Goal: Task Accomplishment & Management: Complete application form

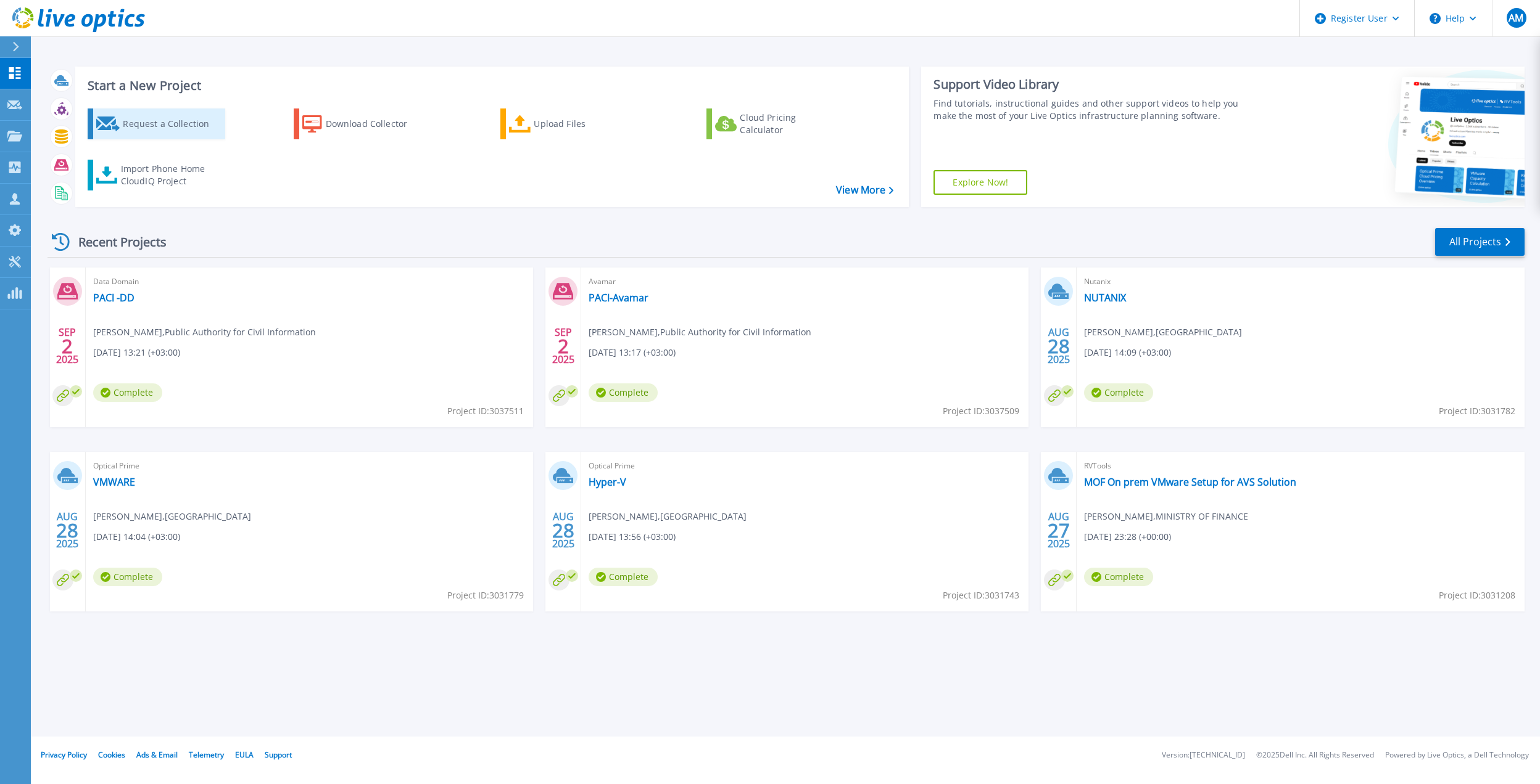
click at [147, 123] on div "Request a Collection" at bounding box center [172, 124] width 99 height 25
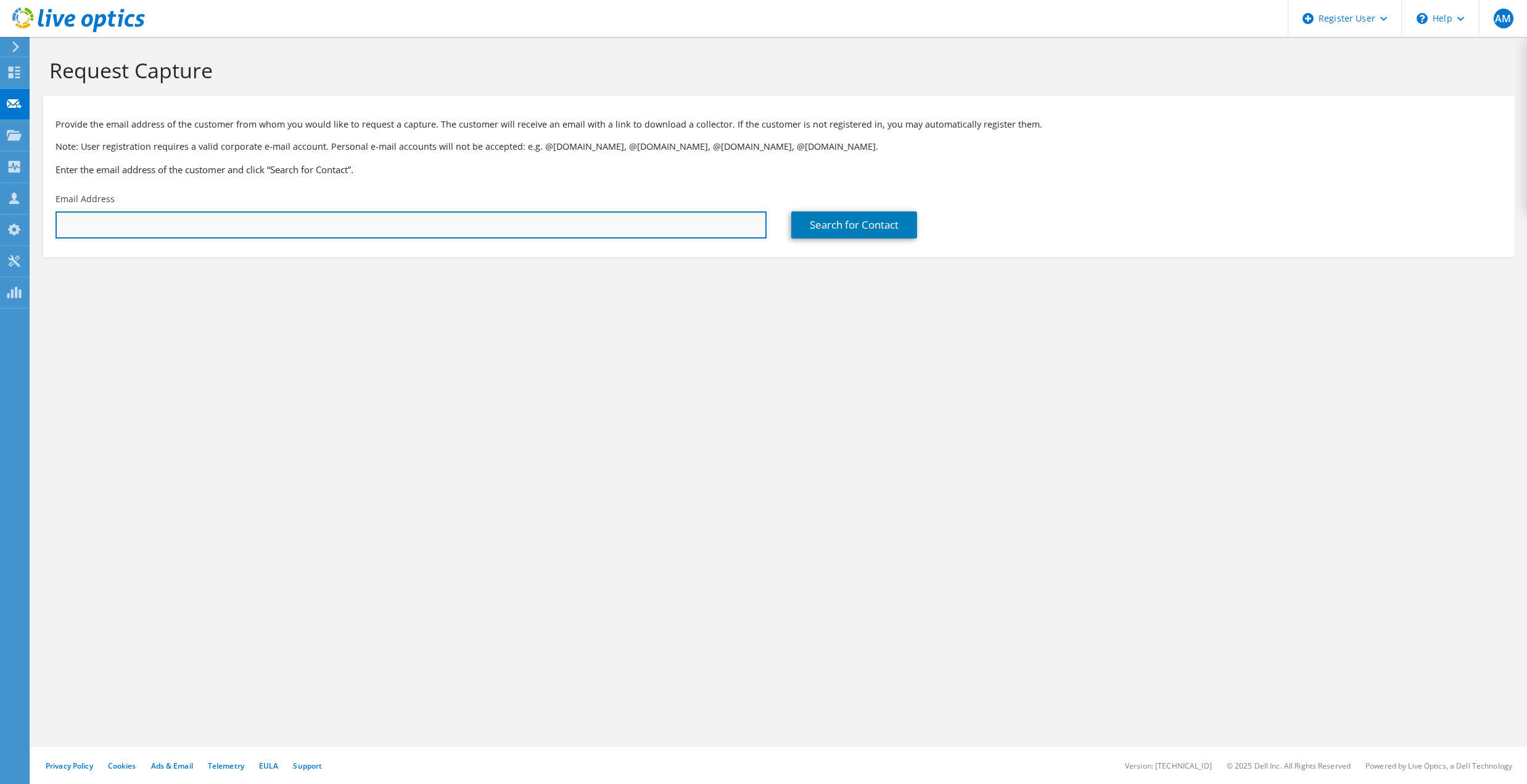
click at [312, 228] on input "text" at bounding box center [411, 225] width 711 height 27
paste input "[EMAIL_ADDRESS][DOMAIN_NAME]"
type input "[EMAIL_ADDRESS][DOMAIN_NAME]"
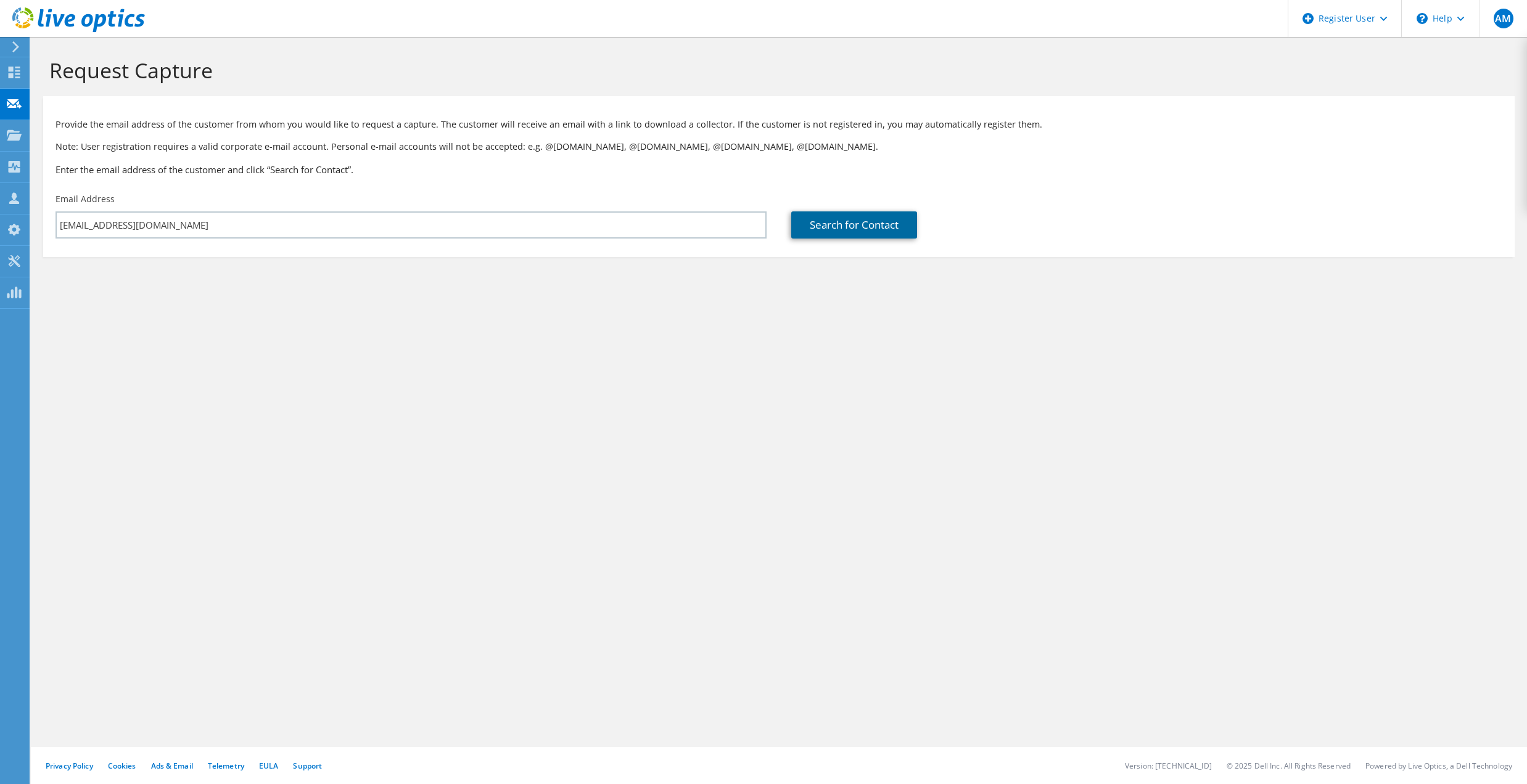
click at [856, 225] on link "Search for Contact" at bounding box center [853, 225] width 126 height 27
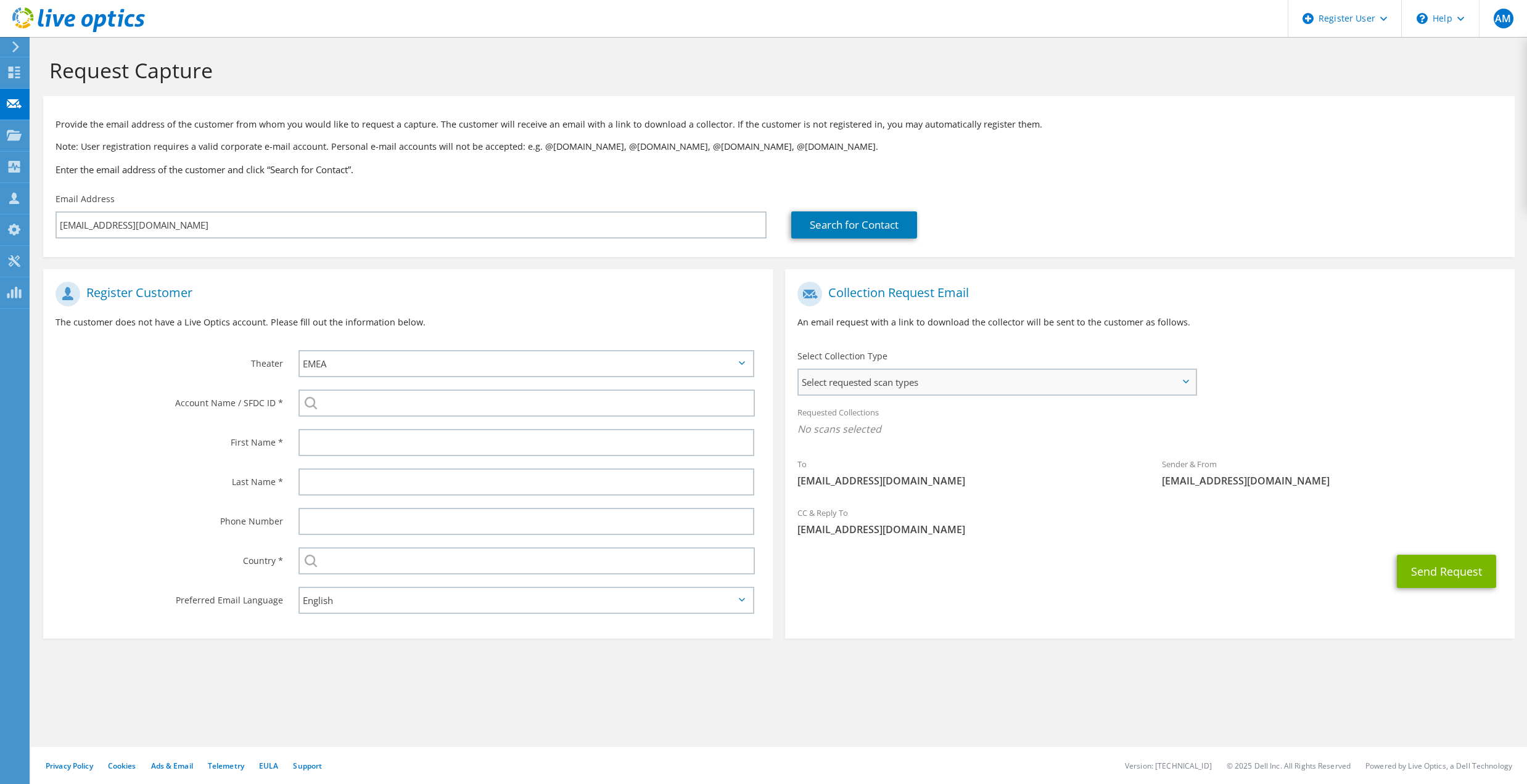
click at [831, 383] on span "Select requested scan types" at bounding box center [997, 382] width 397 height 25
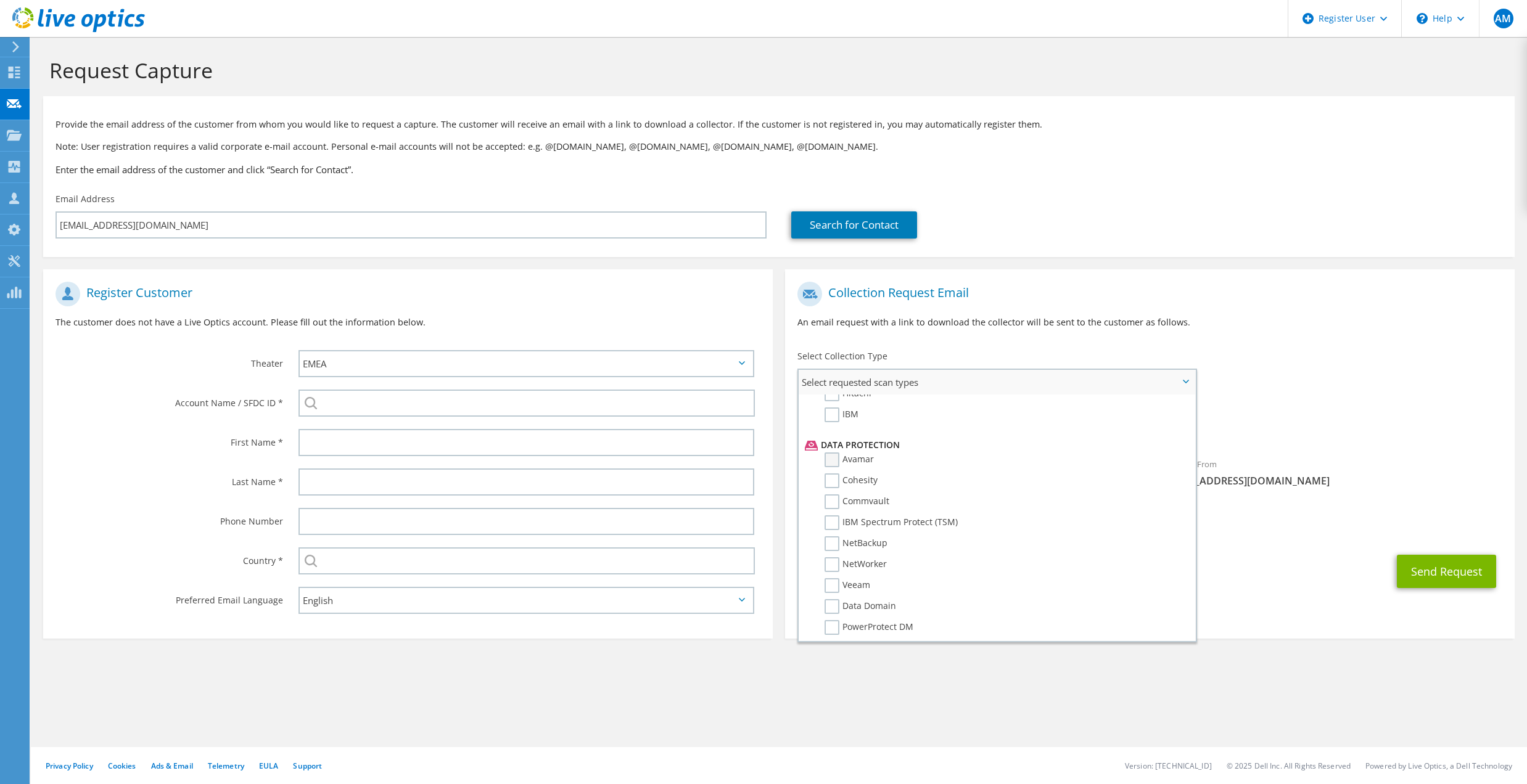
click at [831, 453] on label "Avamar" at bounding box center [849, 459] width 49 height 14
click at [0, 0] on input "Avamar" at bounding box center [0, 0] width 0 height 0
click at [837, 600] on label "Data Domain" at bounding box center [860, 606] width 71 height 14
click at [0, 0] on input "Data Domain" at bounding box center [0, 0] width 0 height 0
click at [1316, 448] on div "Requested Collections No scans selected [GEOGRAPHIC_DATA] Data Domain" at bounding box center [1149, 424] width 729 height 49
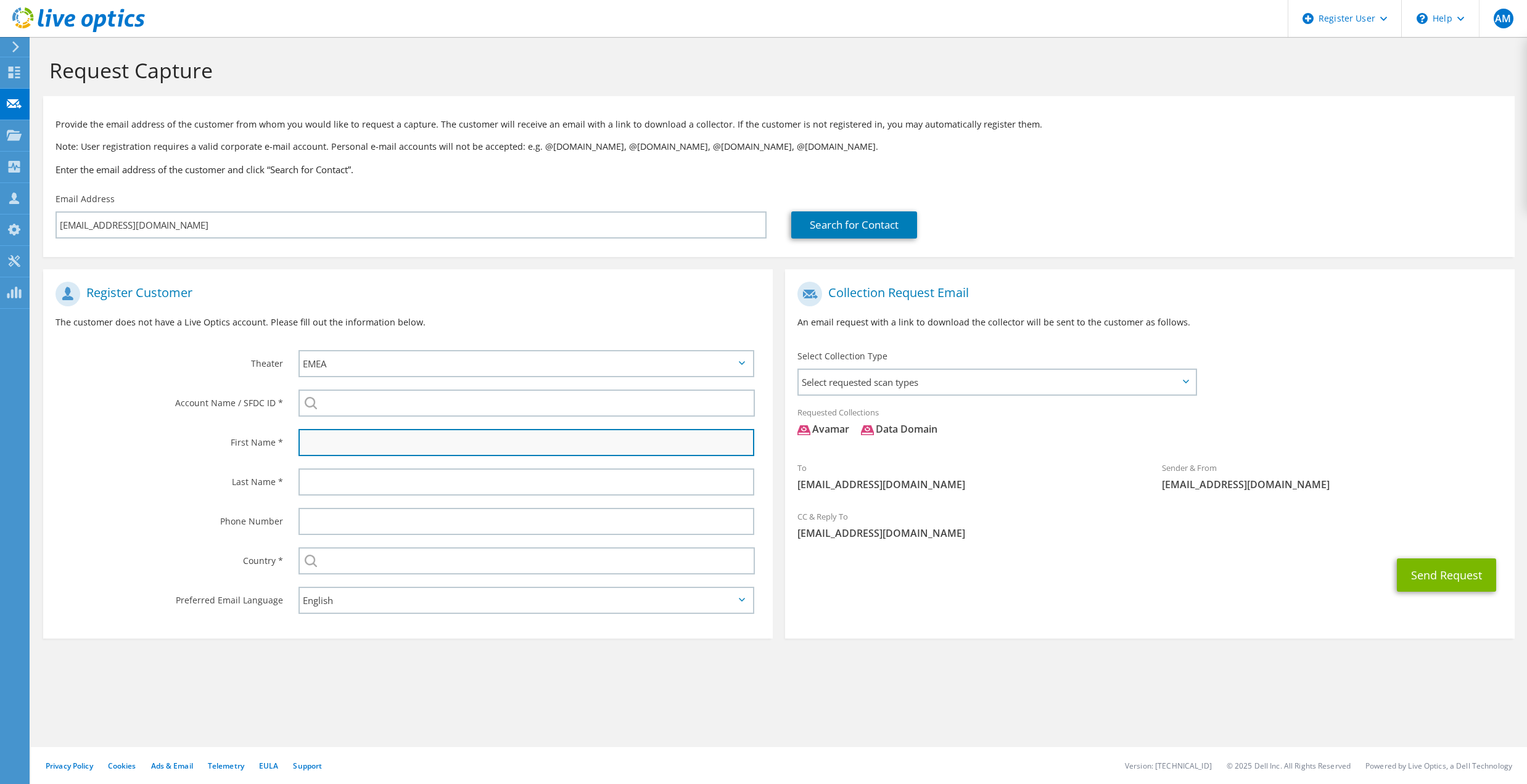
click at [332, 443] on input "text" at bounding box center [527, 443] width 456 height 27
paste input "[EMAIL_ADDRESS][DOMAIN_NAME]"
type input "[EMAIL_ADDRESS][DOMAIN_NAME]"
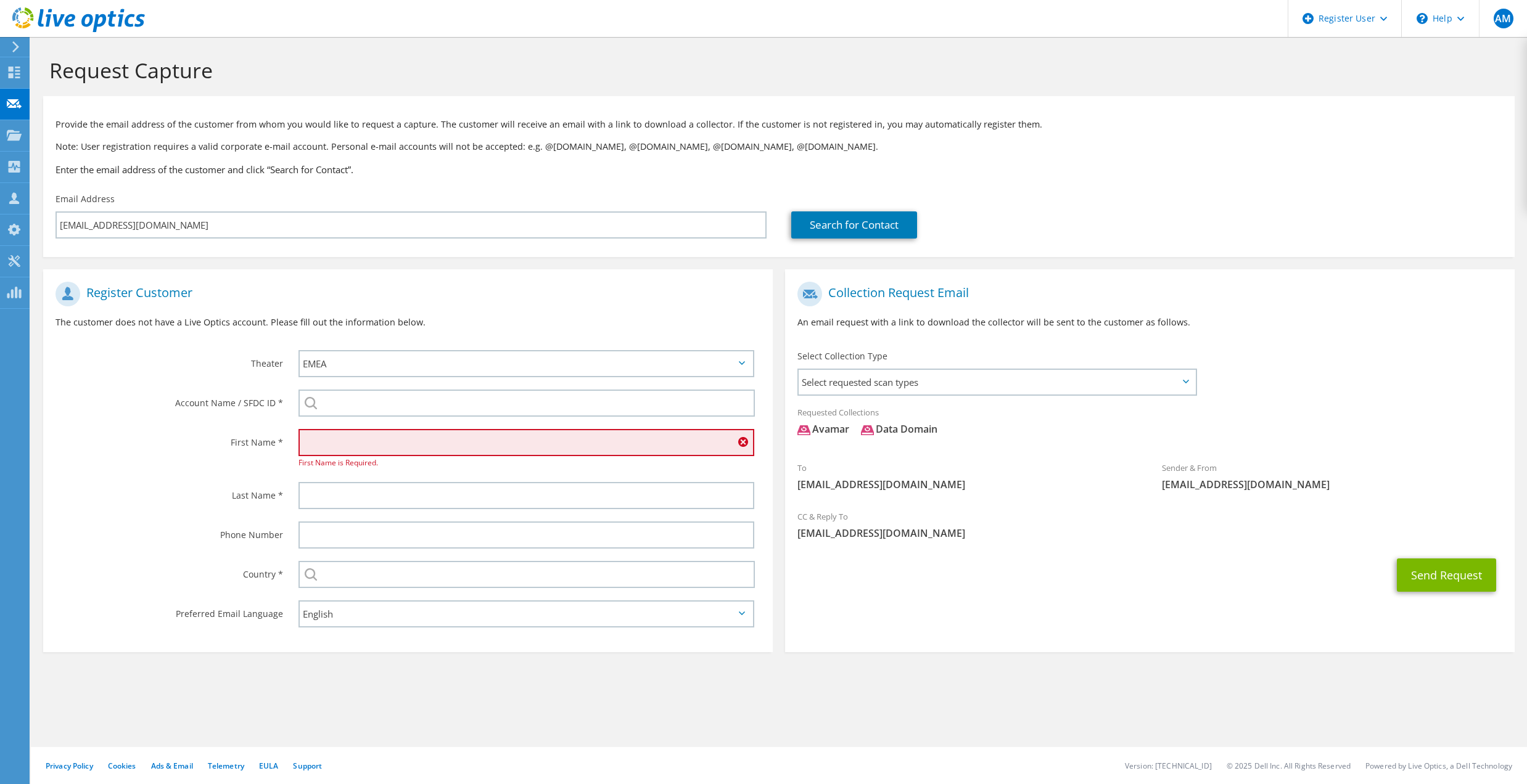
click at [166, 494] on label "Last Name *" at bounding box center [169, 492] width 228 height 20
click at [324, 439] on input "text" at bounding box center [527, 443] width 456 height 27
paste input "[PERSON_NAME]"
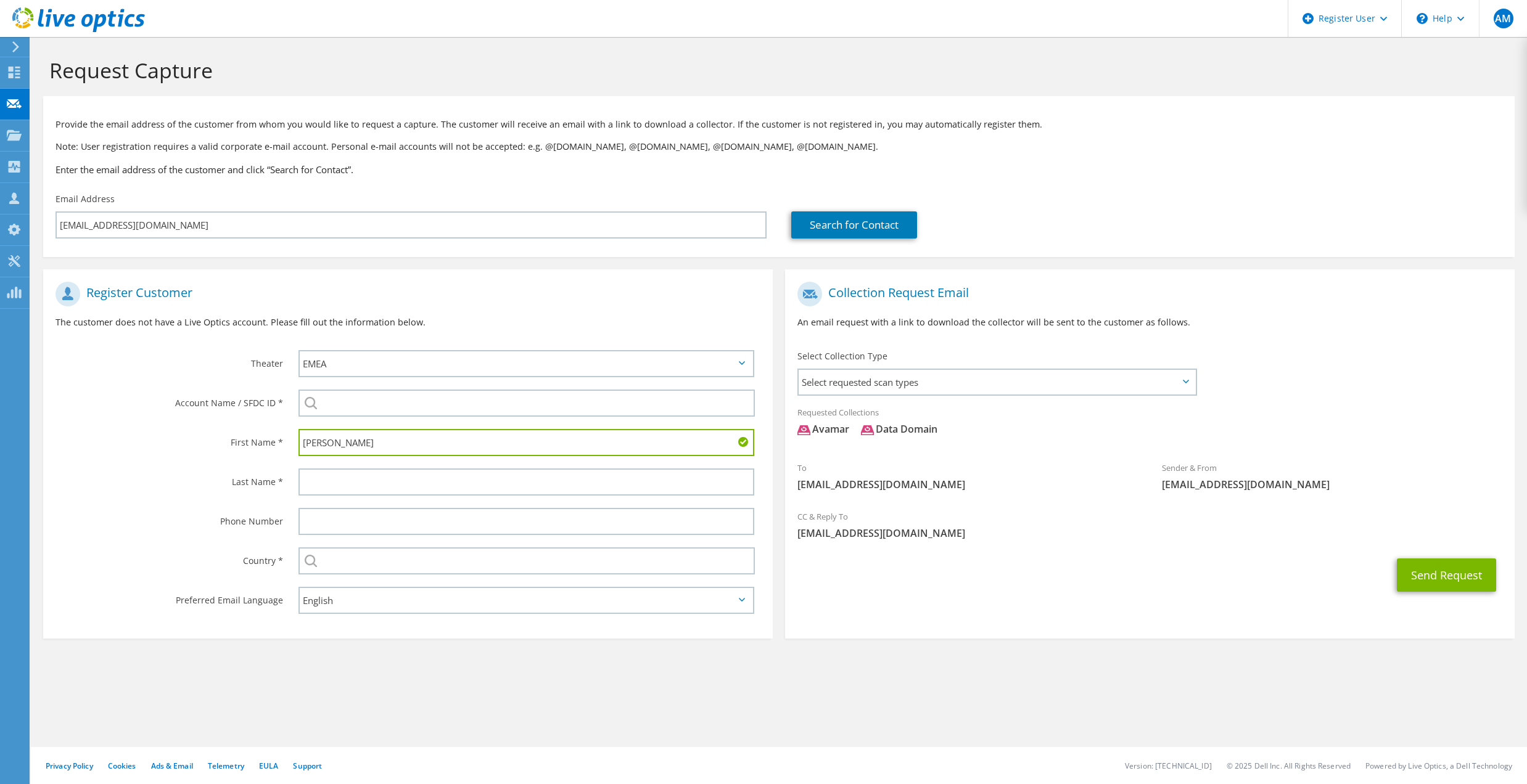
drag, startPoint x: 360, startPoint y: 438, endPoint x: 477, endPoint y: 447, distance: 117.3
click at [475, 447] on input "[PERSON_NAME]" at bounding box center [527, 443] width 456 height 27
type input "[PERSON_NAME]"
click at [332, 478] on input "text" at bounding box center [527, 482] width 456 height 27
paste input "Shareef"
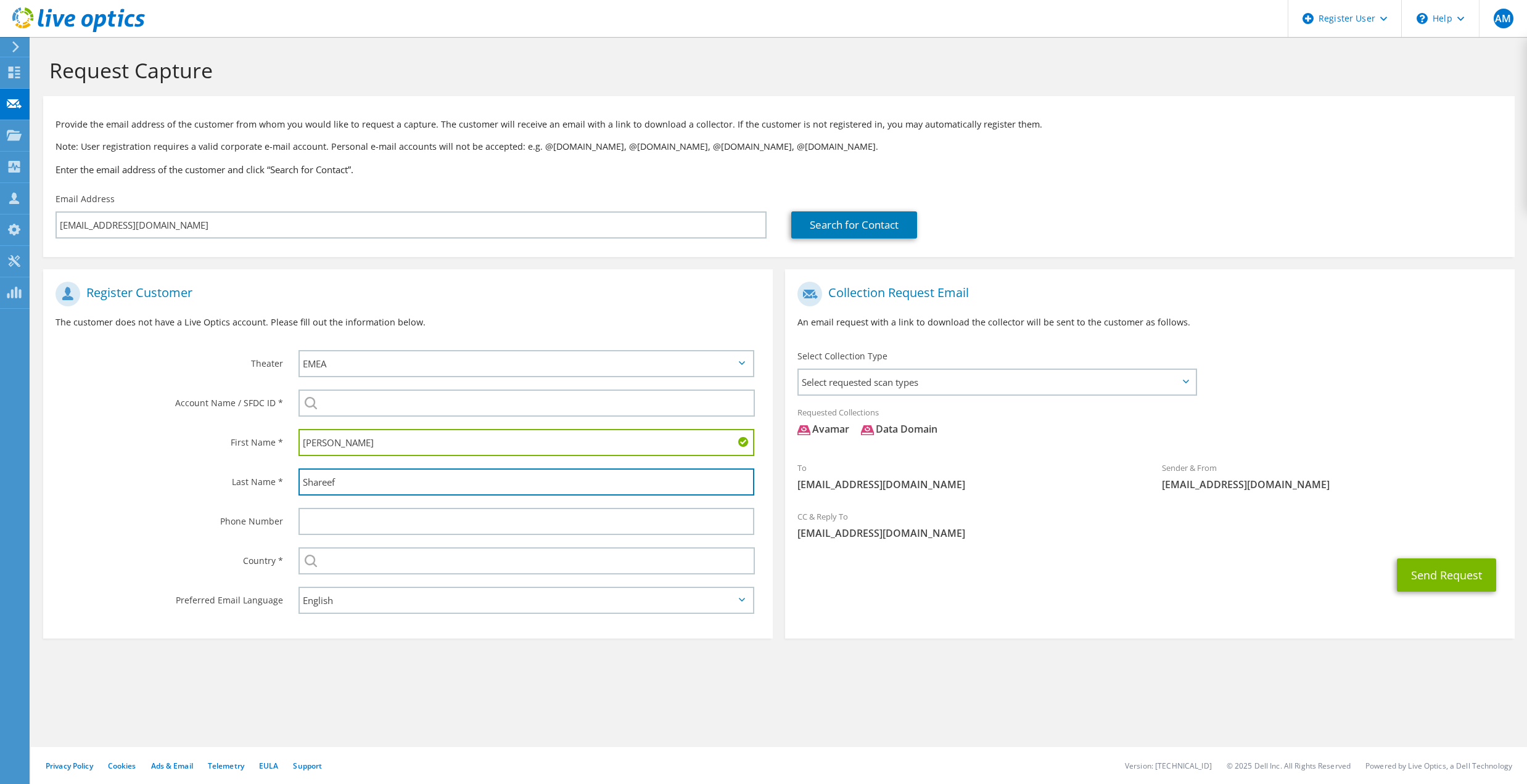
type input "Shareef"
click at [88, 464] on div "Last Name *" at bounding box center [164, 481] width 243 height 38
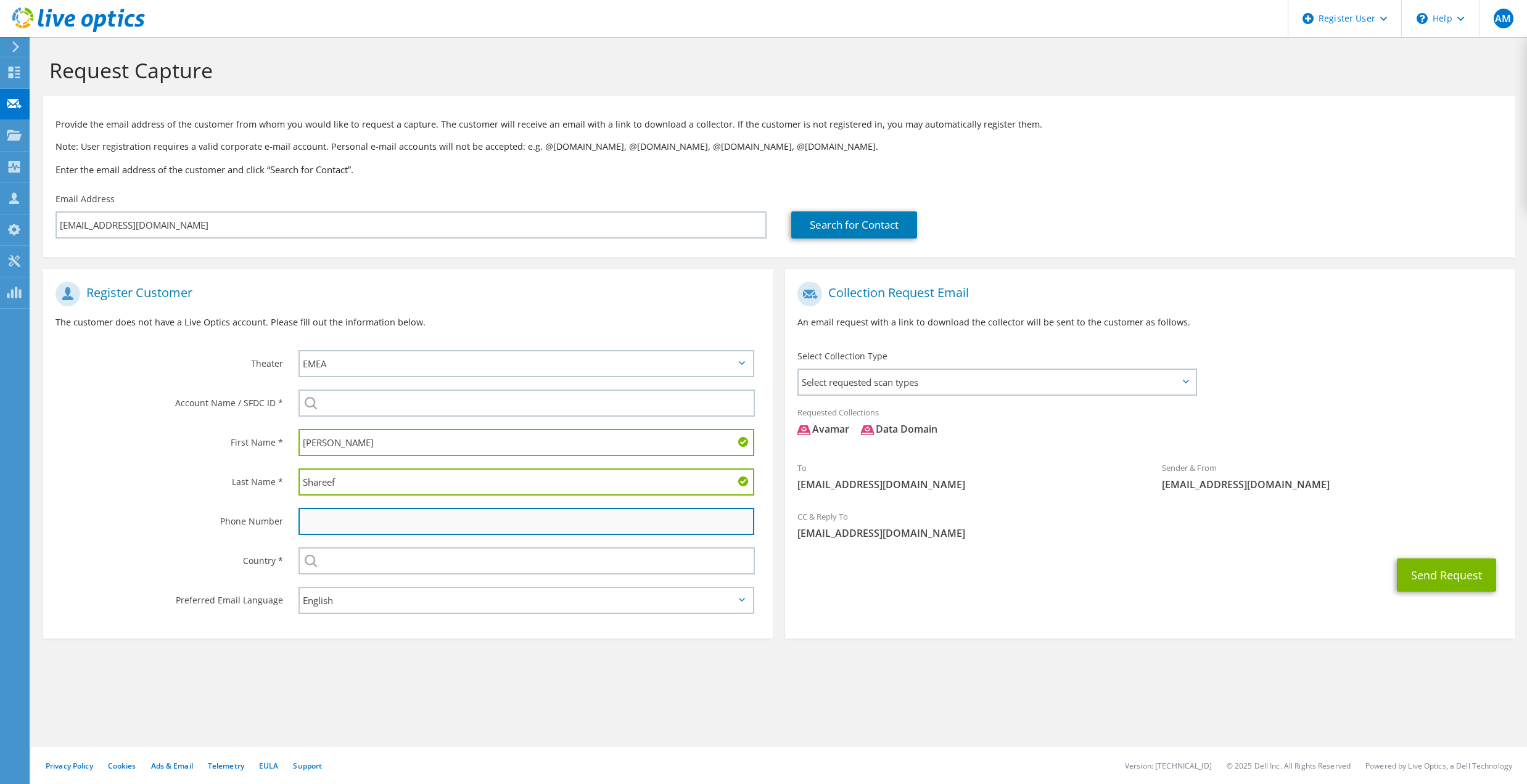
click at [346, 512] on input "text" at bounding box center [527, 522] width 456 height 27
paste input "[PHONE_NUMBER]"
type input "[PHONE_NUMBER]"
click at [134, 526] on div "Phone Number" at bounding box center [164, 521] width 243 height 38
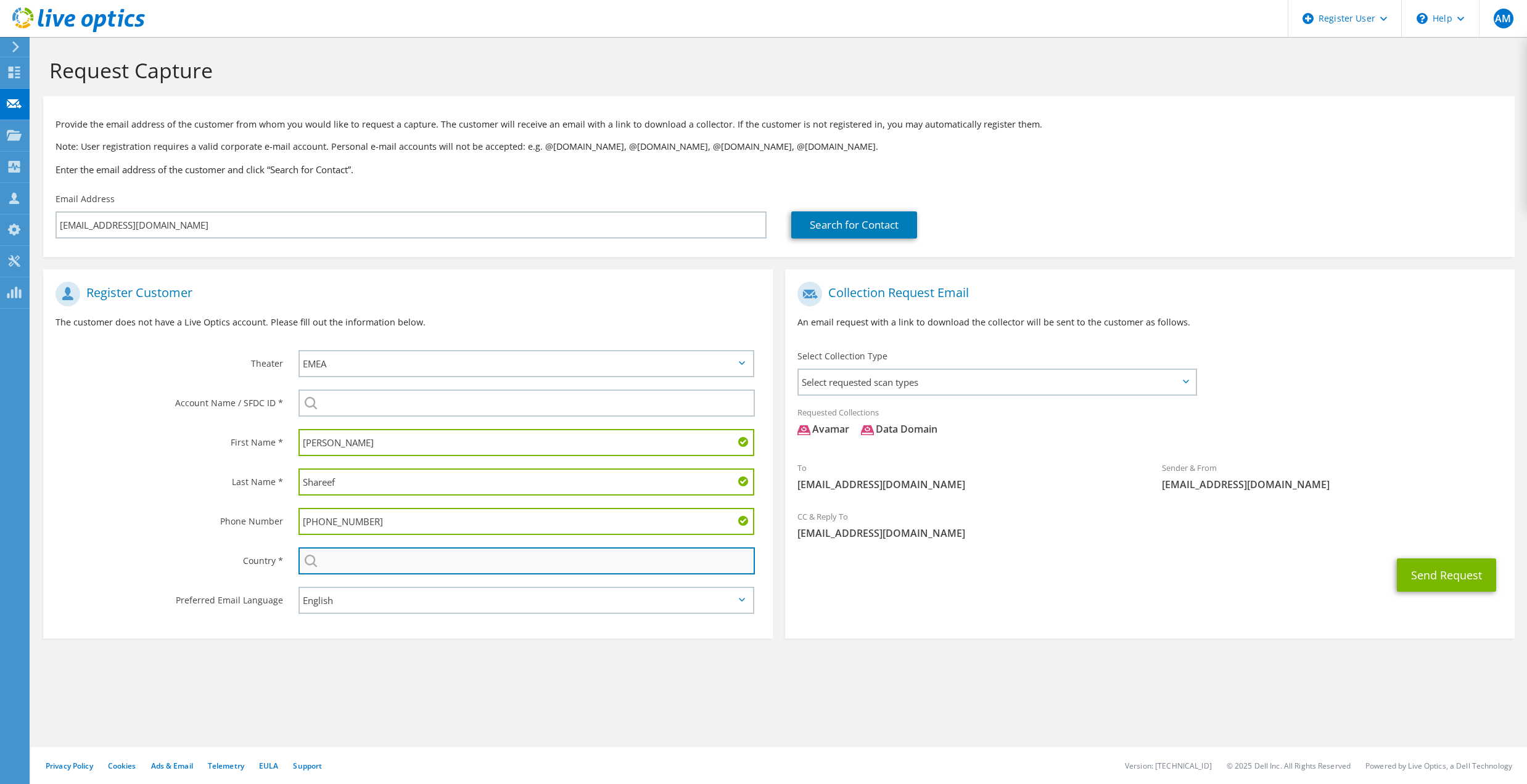
drag, startPoint x: 347, startPoint y: 558, endPoint x: 356, endPoint y: 555, distance: 9.5
click at [347, 558] on input "text" at bounding box center [527, 561] width 456 height 27
type input "[GEOGRAPHIC_DATA]"
click at [158, 580] on div "Preferred Email Language" at bounding box center [164, 600] width 243 height 38
click at [880, 384] on span "Select requested scan types" at bounding box center [997, 382] width 397 height 25
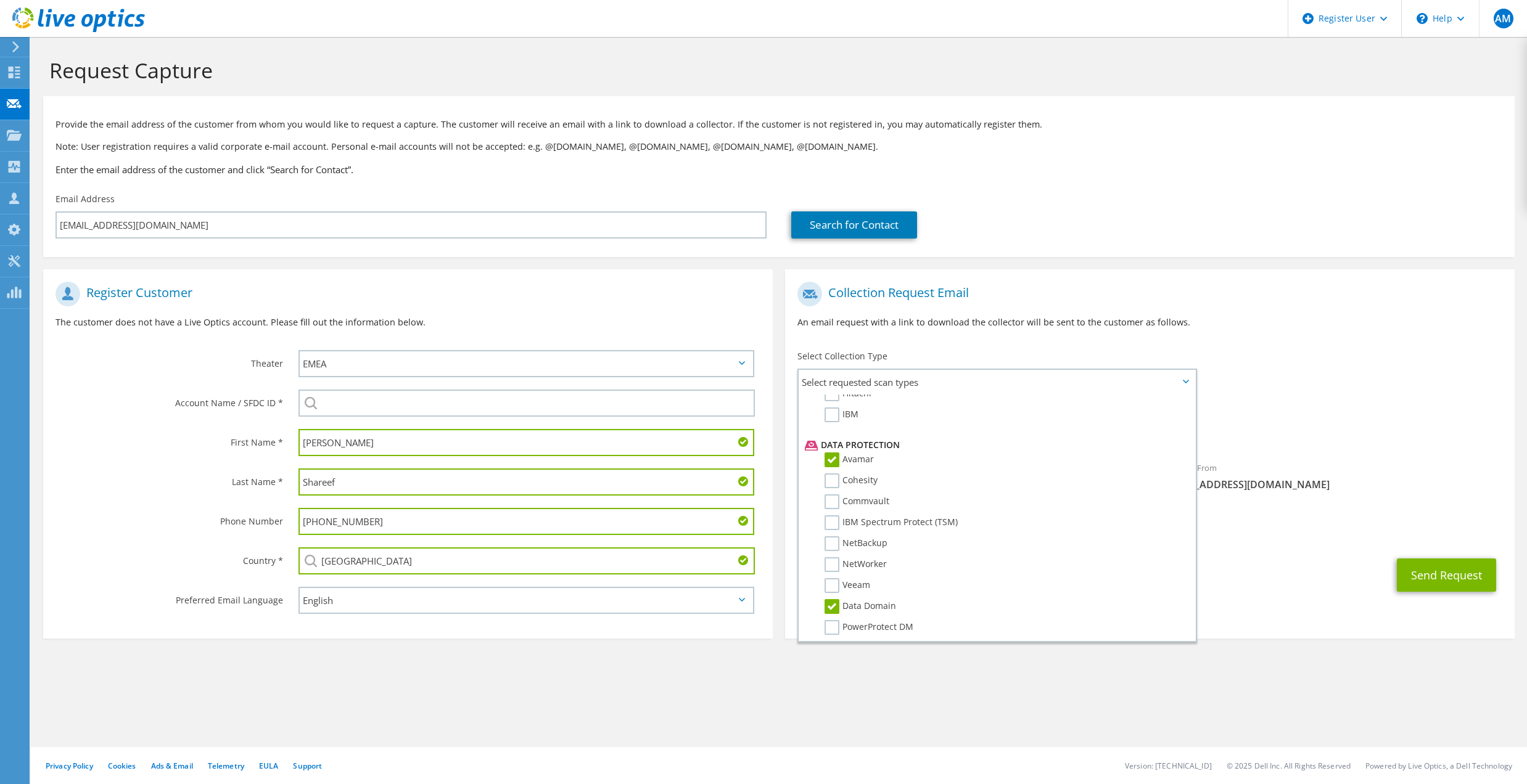
click at [1022, 297] on h1 "Collection Request Email" at bounding box center [1146, 294] width 699 height 25
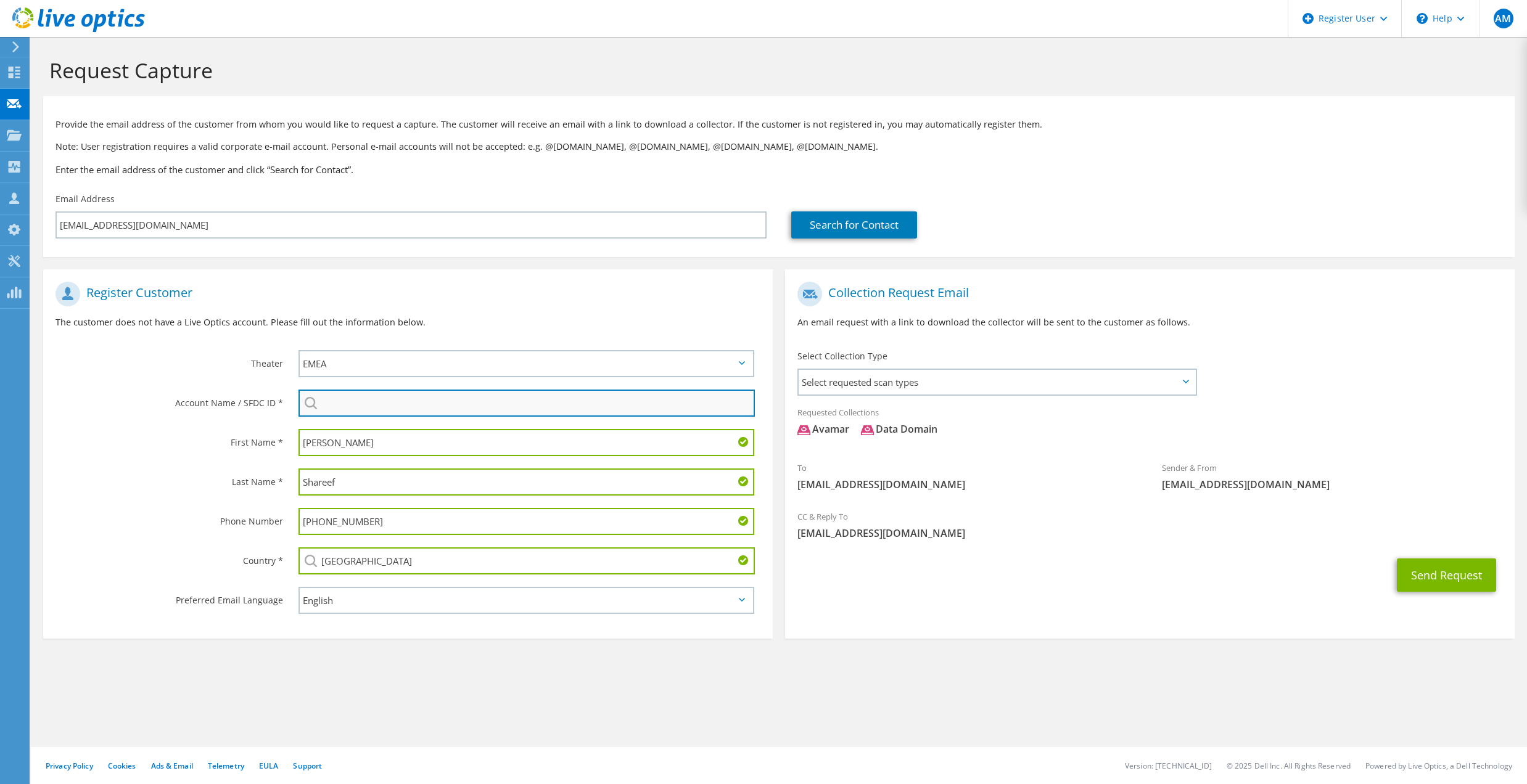
click at [371, 402] on input "search" at bounding box center [527, 404] width 456 height 27
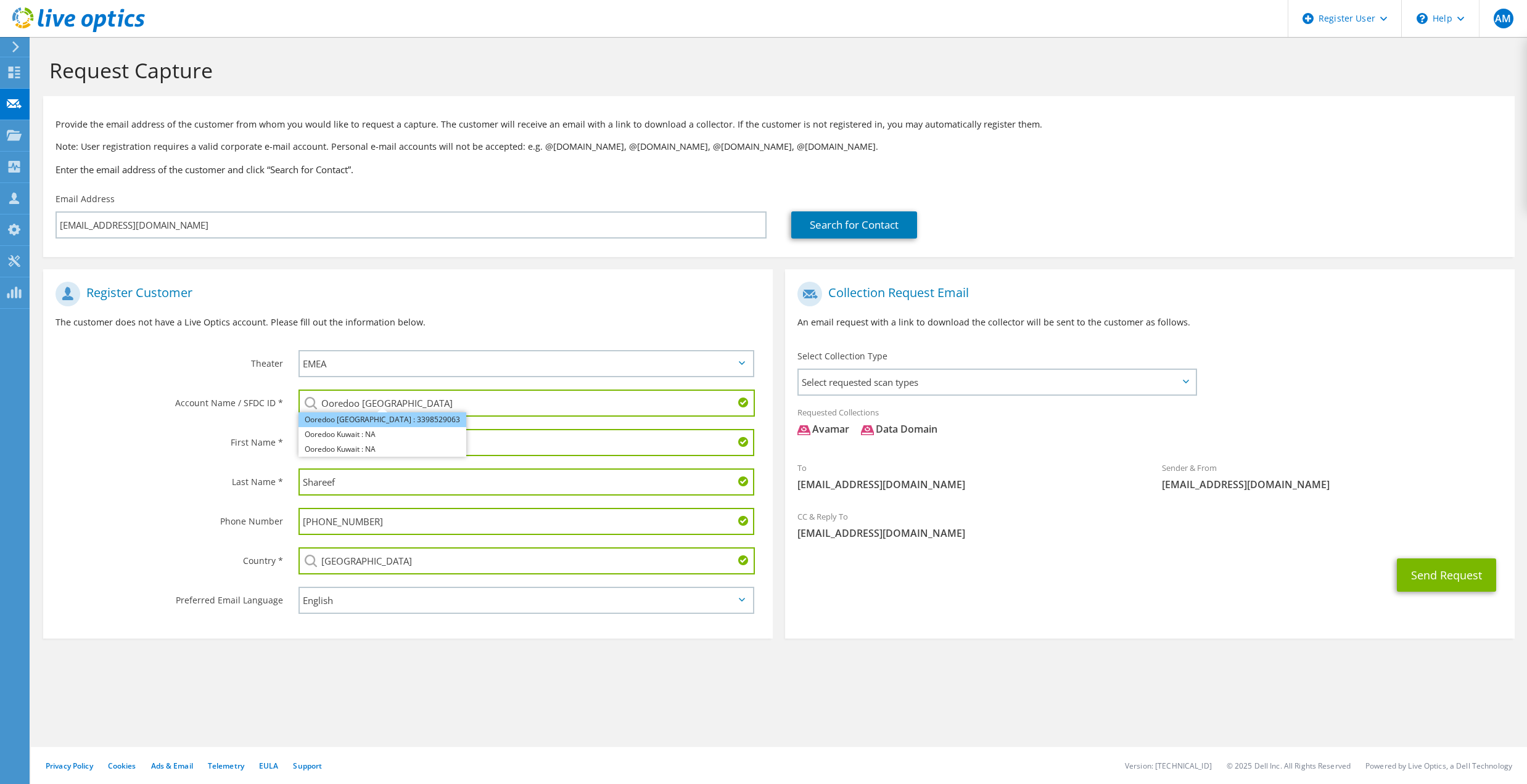
click at [371, 418] on li "Ooredoo [GEOGRAPHIC_DATA] : 3398529063" at bounding box center [382, 419] width 168 height 14
type input "Ooredoo [GEOGRAPHIC_DATA] : 3398529063"
click at [1437, 574] on button "Send Request" at bounding box center [1445, 575] width 99 height 34
